Goal: Check status: Check status

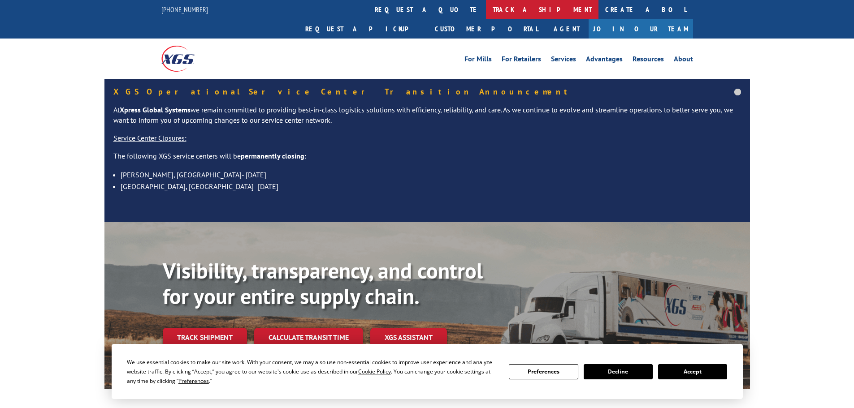
click at [486, 6] on link "track a shipment" at bounding box center [542, 9] width 113 height 19
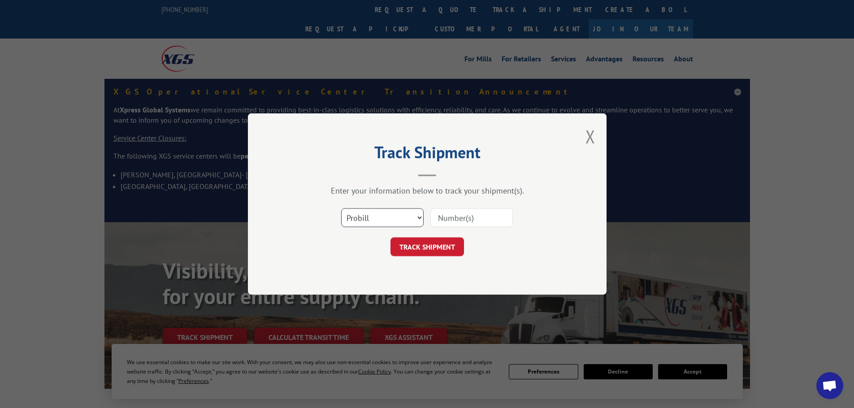
click at [417, 222] on select "Select category... Probill BOL PO" at bounding box center [382, 217] width 82 height 19
click at [341, 208] on select "Select category... Probill BOL PO" at bounding box center [382, 217] width 82 height 19
click at [421, 220] on select "Select category... Probill BOL PO" at bounding box center [382, 217] width 82 height 19
select select "bol"
click at [341, 208] on select "Select category... Probill BOL PO" at bounding box center [382, 217] width 82 height 19
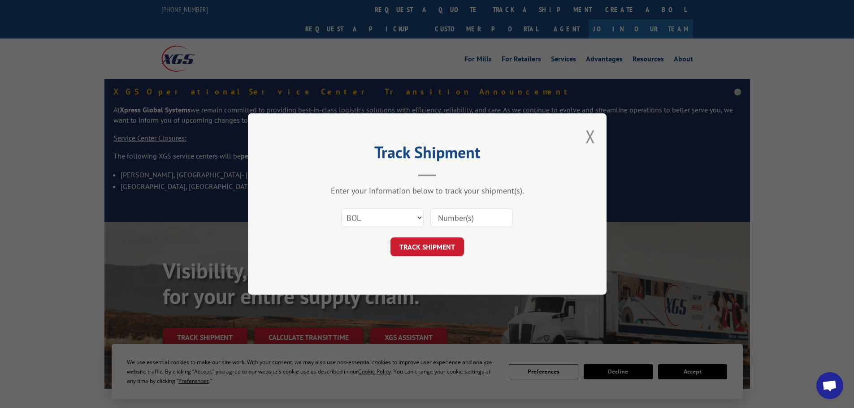
click at [469, 218] on input at bounding box center [471, 217] width 82 height 19
paste input "5999451"
type input "5999451"
click at [421, 246] on button "TRACK SHIPMENT" at bounding box center [427, 247] width 74 height 19
